Goal: Task Accomplishment & Management: Complete application form

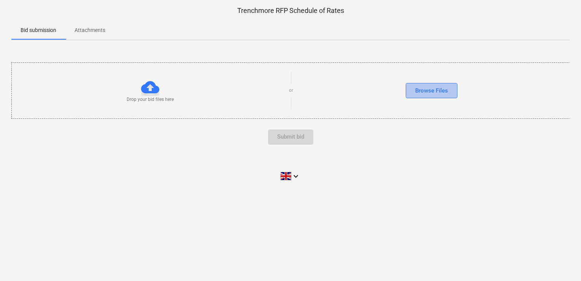
click at [426, 87] on div "Browse Files" at bounding box center [431, 91] width 33 height 10
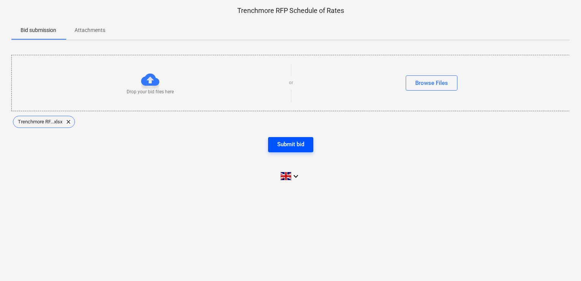
click at [305, 145] on button "Submit bid" at bounding box center [290, 144] width 45 height 15
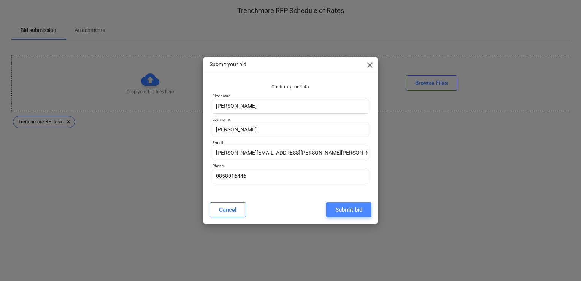
click at [341, 211] on div "Submit bid" at bounding box center [349, 210] width 27 height 10
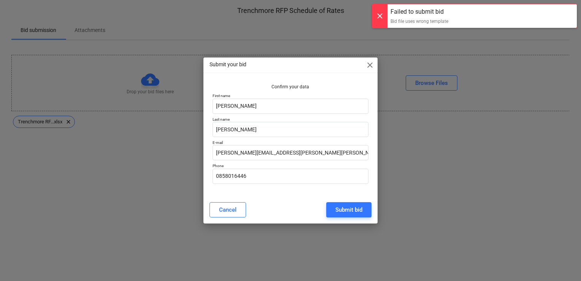
click at [422, 69] on div "Submit your bid close Confirm your data First name Sarah Last name Keating E-ma…" at bounding box center [290, 140] width 581 height 281
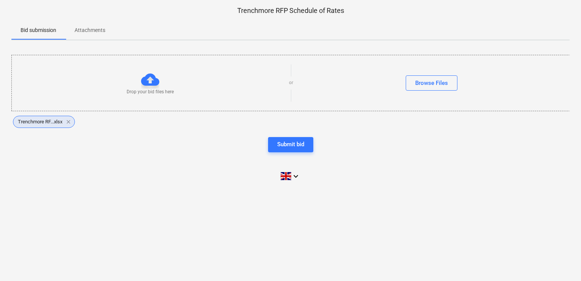
click at [71, 120] on span "clear" at bounding box center [68, 121] width 9 height 9
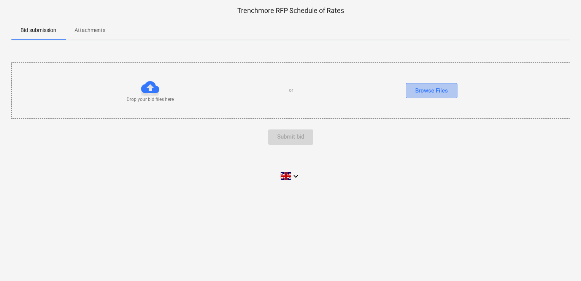
click at [439, 91] on div "Browse Files" at bounding box center [431, 91] width 33 height 10
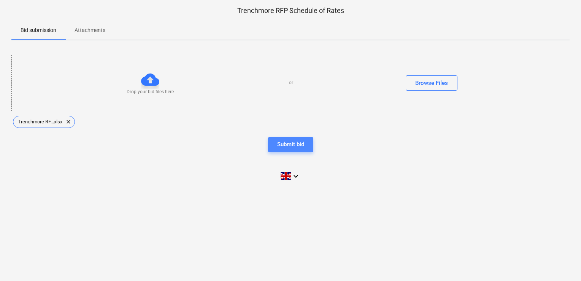
click at [280, 149] on div "Submit bid" at bounding box center [290, 144] width 27 height 10
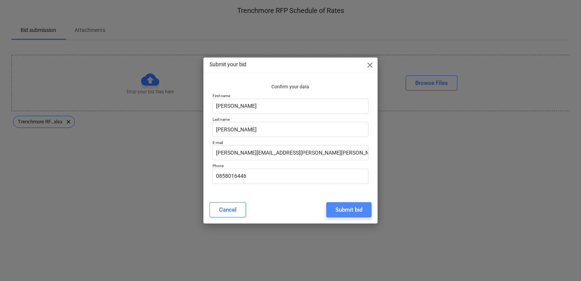
click at [349, 212] on div "Submit bid" at bounding box center [349, 210] width 27 height 10
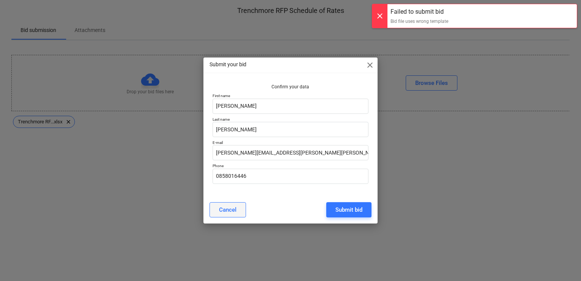
drag, startPoint x: 355, startPoint y: 209, endPoint x: 223, endPoint y: 208, distance: 132.4
click at [223, 208] on div "Cancel Submit bid" at bounding box center [291, 209] width 162 height 15
click at [223, 208] on div "Cancel" at bounding box center [227, 210] width 17 height 10
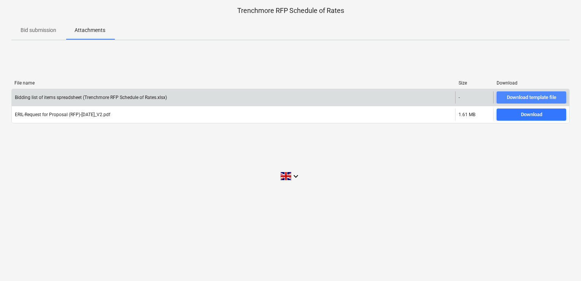
click at [516, 94] on div "Download template file" at bounding box center [531, 97] width 49 height 9
